Goal: Transaction & Acquisition: Purchase product/service

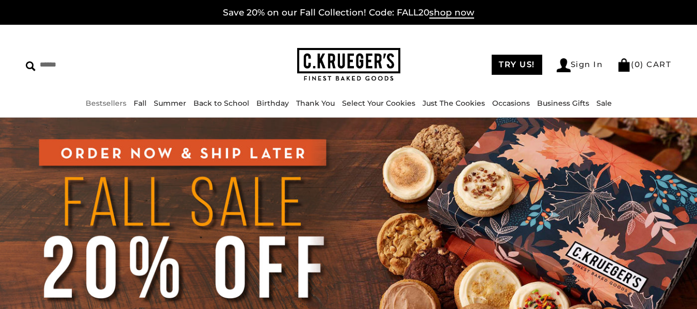
click at [126, 104] on link "Bestsellers" at bounding box center [106, 103] width 41 height 9
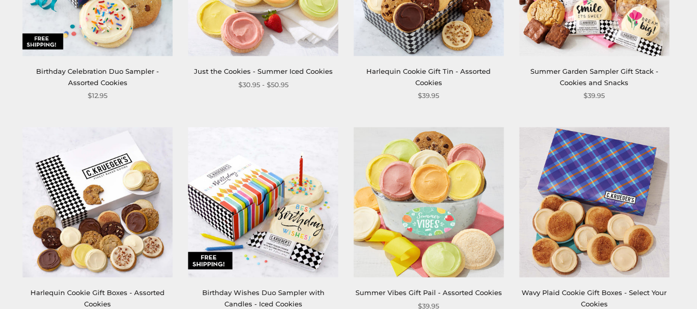
scroll to position [1058, 0]
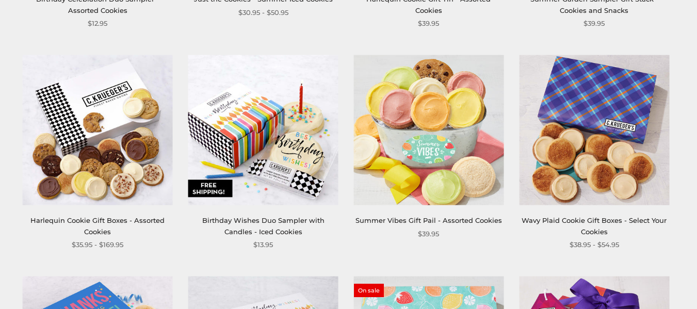
drag, startPoint x: 704, startPoint y: 112, endPoint x: 488, endPoint y: 3, distance: 242.5
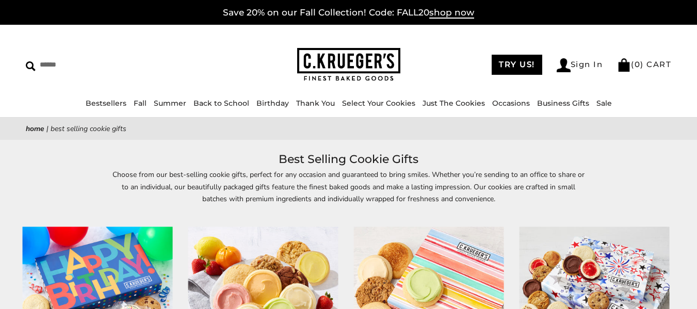
scroll to position [0, 0]
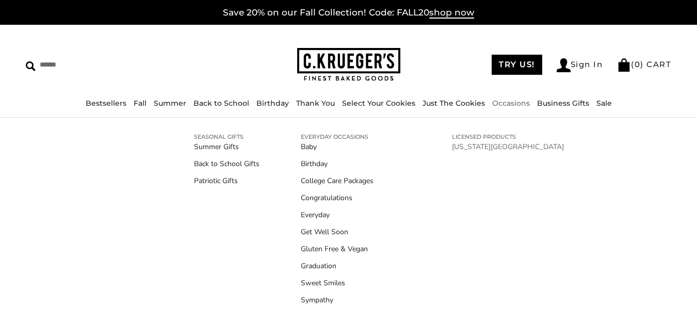
click at [479, 144] on link "[US_STATE][GEOGRAPHIC_DATA]" at bounding box center [508, 146] width 112 height 11
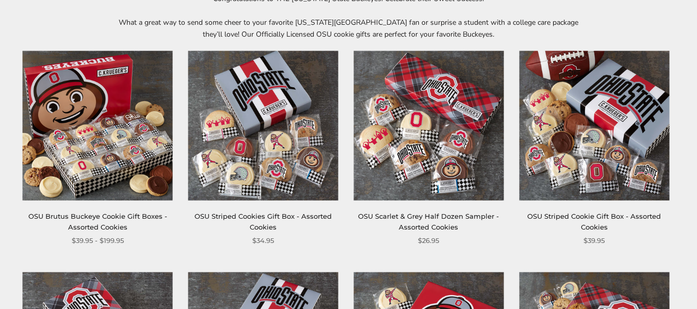
scroll to position [178, 0]
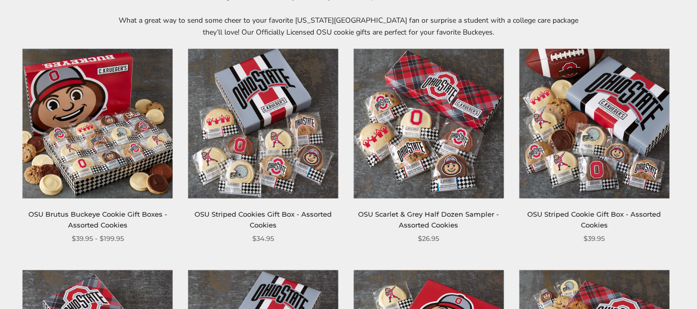
click at [634, 129] on img at bounding box center [594, 123] width 150 height 150
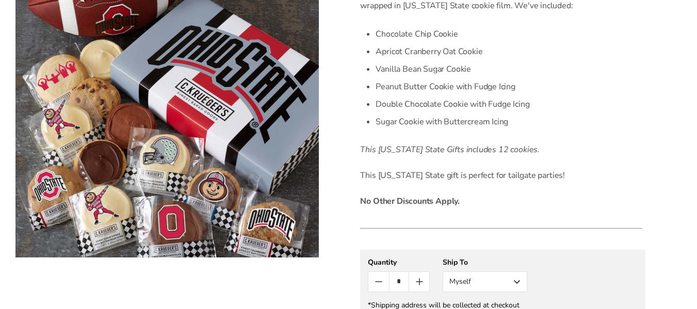
scroll to position [191, 0]
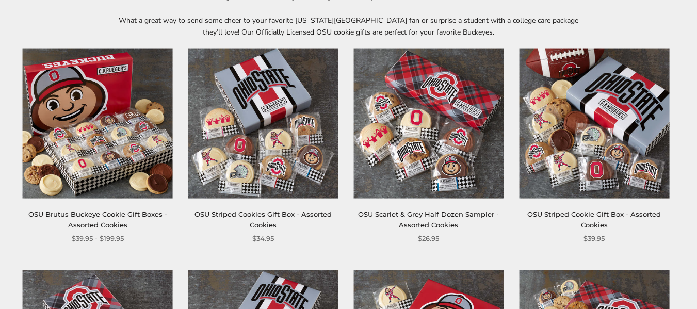
click at [79, 139] on img at bounding box center [98, 123] width 150 height 150
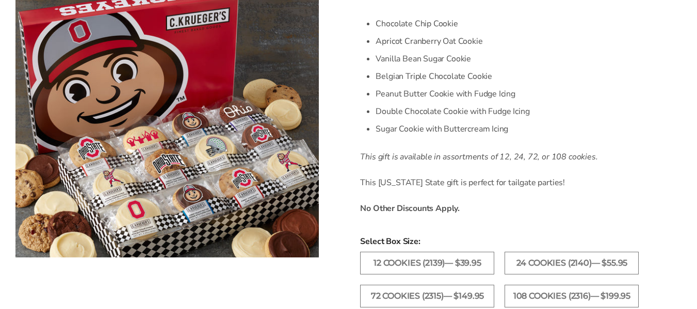
scroll to position [396, 0]
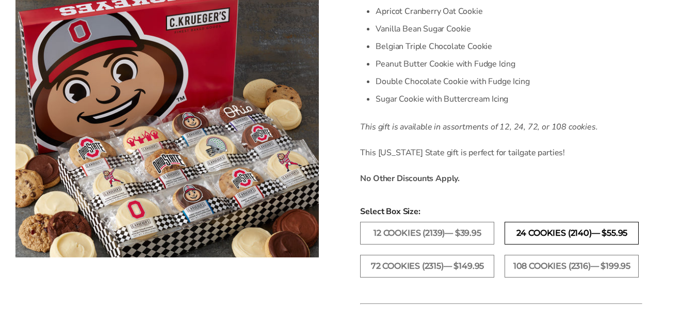
click at [580, 232] on label "24 Cookies (2140)— $55.95" at bounding box center [572, 233] width 134 height 23
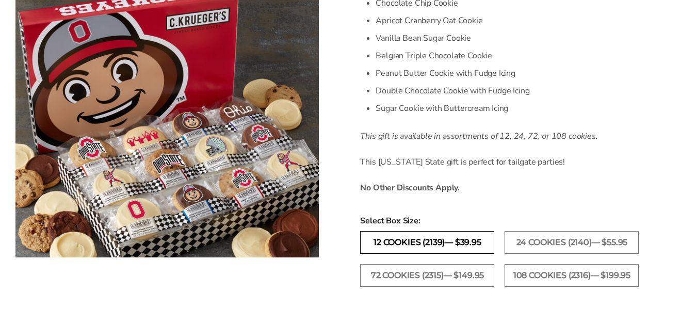
click at [463, 243] on label "12 Cookies (2139)— $39.95" at bounding box center [427, 242] width 134 height 23
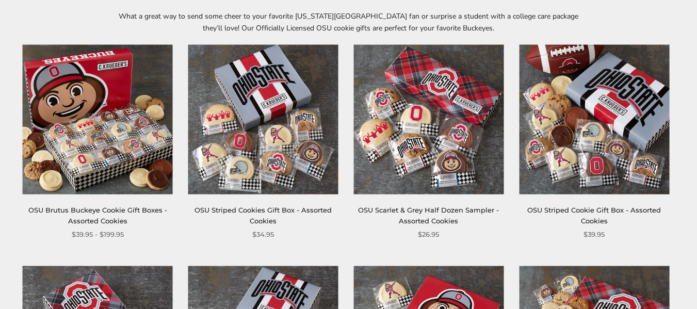
click at [600, 124] on img at bounding box center [594, 119] width 150 height 150
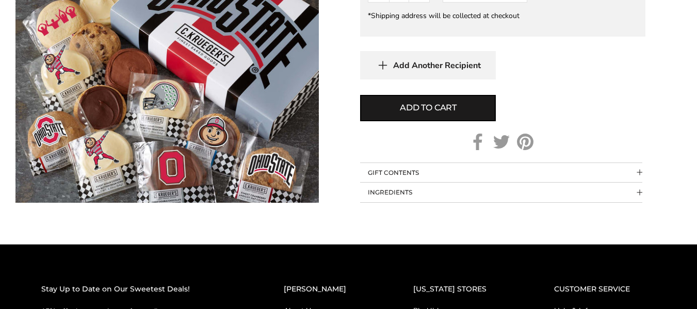
scroll to position [616, 0]
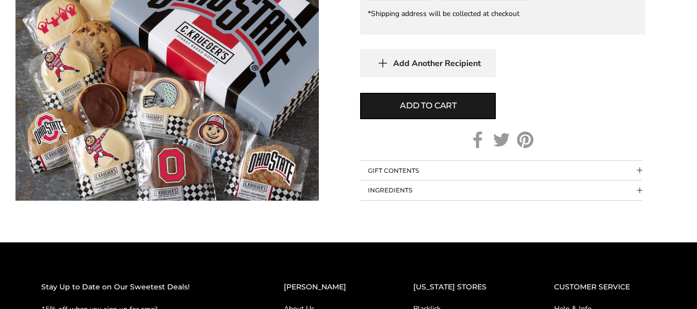
click at [633, 171] on button "GIFT CONTENTS" at bounding box center [501, 171] width 282 height 20
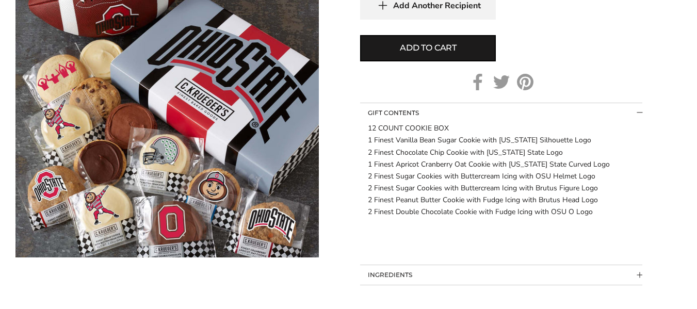
scroll to position [667, 0]
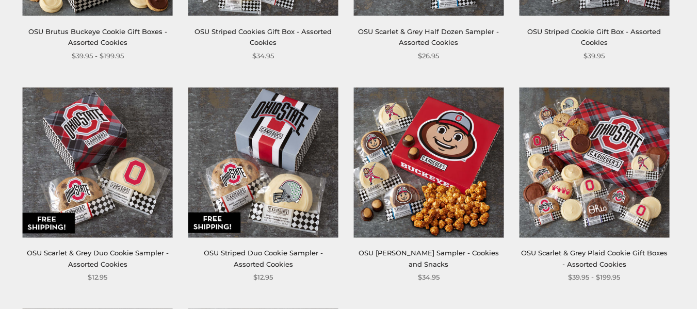
scroll to position [363, 0]
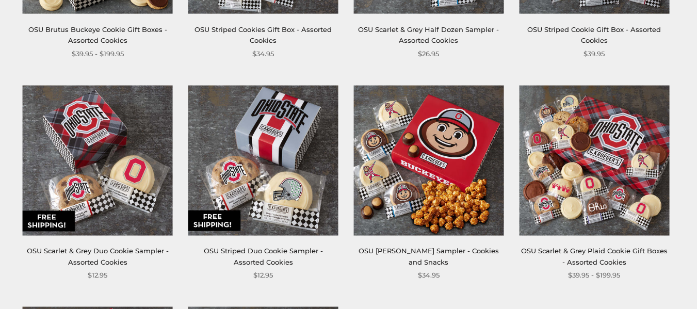
click at [591, 247] on link "OSU Scarlet & Grey Plaid Cookie Gift Boxes - Assorted Cookies" at bounding box center [594, 256] width 147 height 19
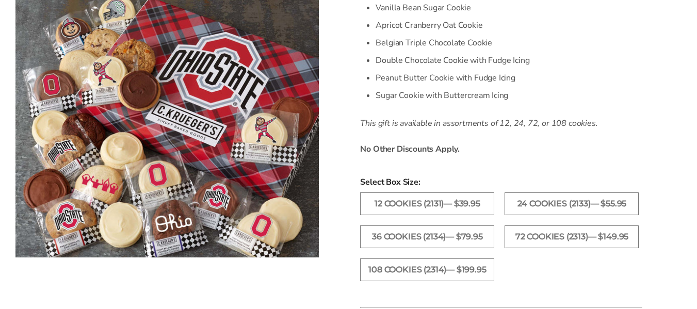
drag, startPoint x: 0, startPoint y: 0, endPoint x: 704, endPoint y: 104, distance: 711.4
click at [697, 104] on html "Skip to content ****** Bestsellers Fall ALL Fall Gifts NEW! Cozy Autumn Fall Ce…" at bounding box center [348, 243] width 697 height 1334
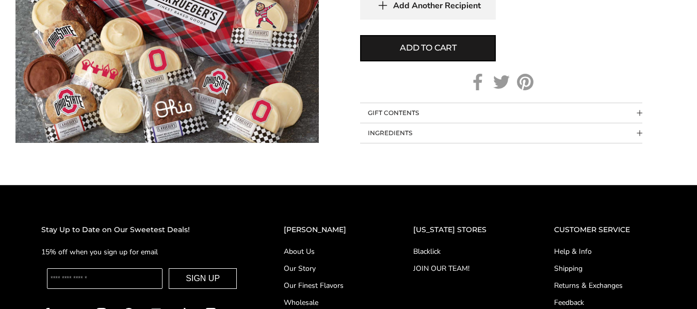
scroll to position [888, 0]
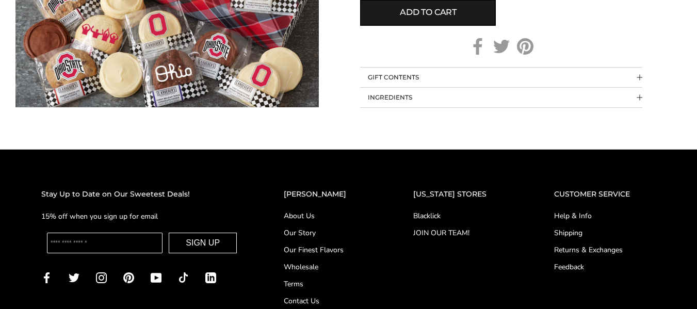
click at [639, 75] on span "Collapsible block button" at bounding box center [640, 77] width 6 height 6
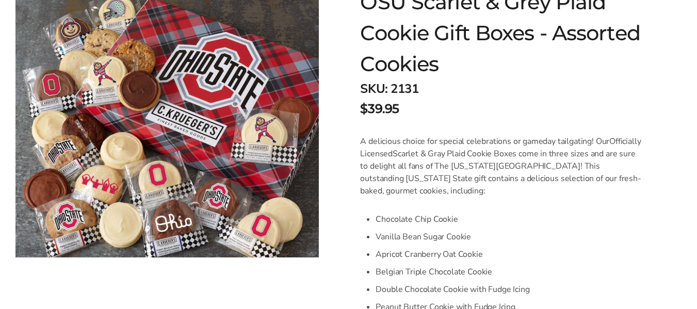
scroll to position [179, 0]
